Goal: Task Accomplishment & Management: Use online tool/utility

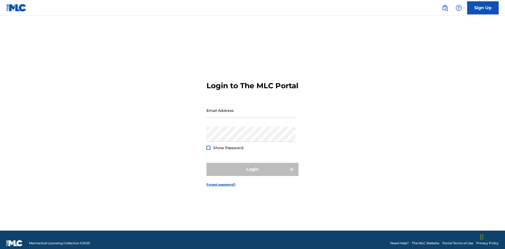
scroll to position [7, 0]
click at [251, 108] on input "Email Address" at bounding box center [250, 110] width 89 height 15
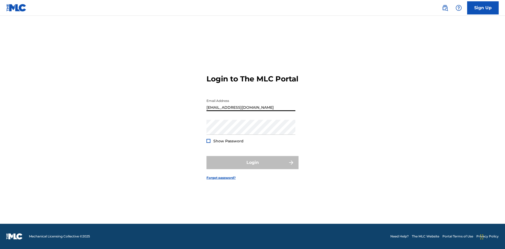
type input "[EMAIL_ADDRESS][DOMAIN_NAME]"
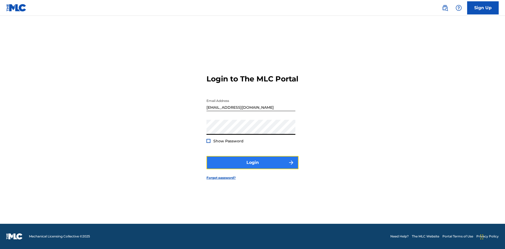
click at [252, 167] on button "Login" at bounding box center [252, 162] width 92 height 13
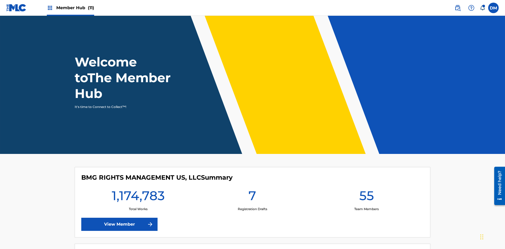
click at [70, 8] on span "Member Hub (11)" at bounding box center [75, 8] width 38 height 6
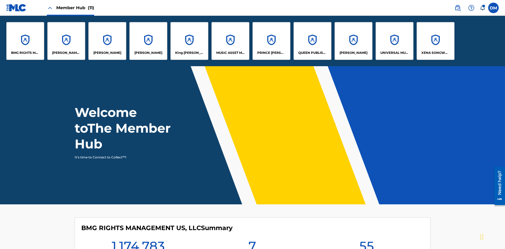
scroll to position [19, 0]
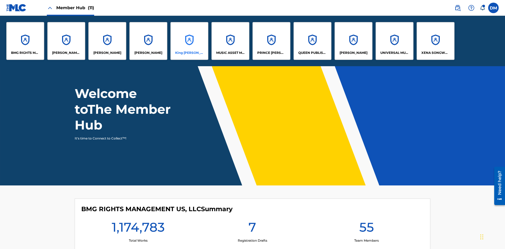
click at [189, 53] on p "King [PERSON_NAME]" at bounding box center [189, 52] width 29 height 5
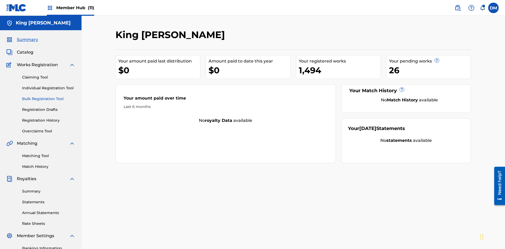
click at [49, 96] on link "Bulk Registration Tool" at bounding box center [48, 99] width 53 height 6
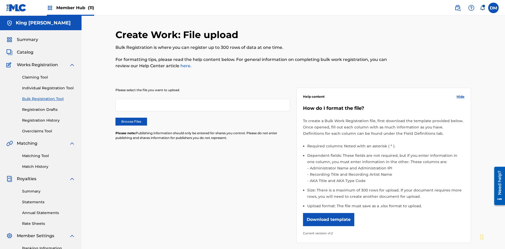
scroll to position [0, 115]
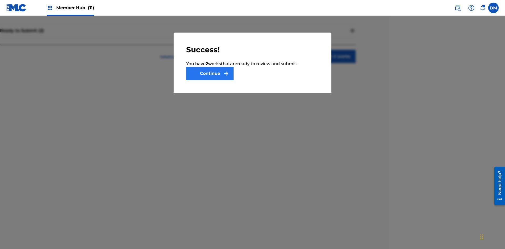
click at [210, 74] on button "Continue" at bounding box center [209, 73] width 47 height 13
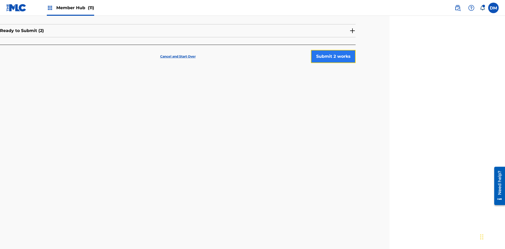
click at [333, 50] on button "Submit 2 works" at bounding box center [333, 56] width 45 height 13
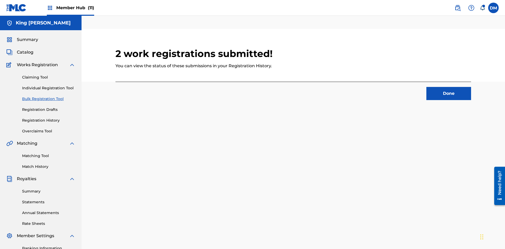
scroll to position [16, 115]
